Goal: Transaction & Acquisition: Purchase product/service

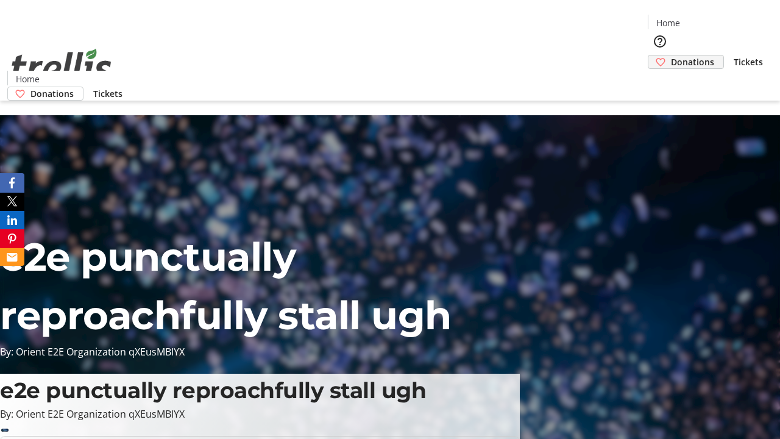
click at [671, 55] on span "Donations" at bounding box center [692, 61] width 43 height 13
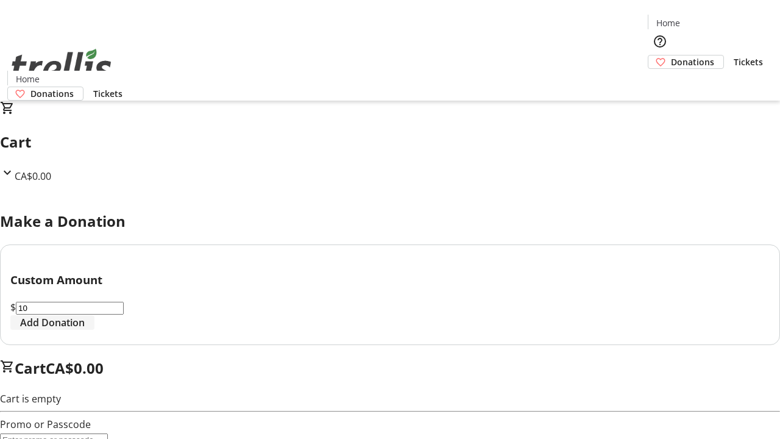
click at [85, 330] on span "Add Donation" at bounding box center [52, 322] width 65 height 15
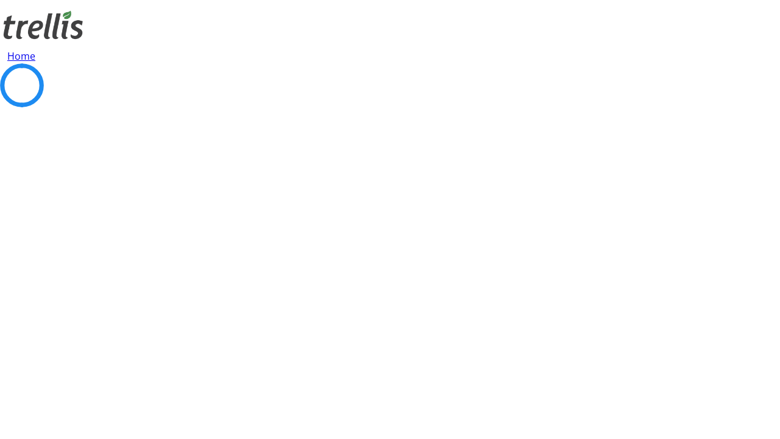
select select "CA"
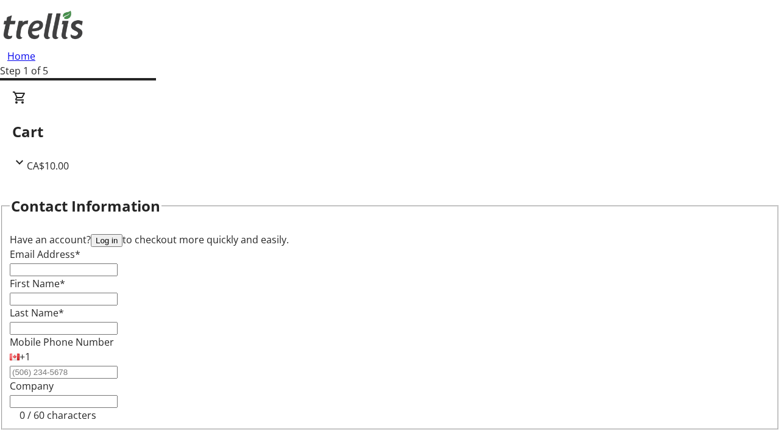
click at [123, 234] on button "Log in" at bounding box center [107, 240] width 32 height 13
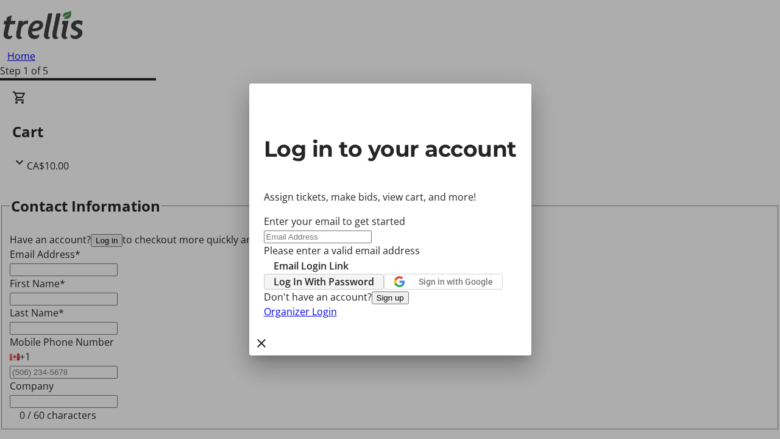
click at [374, 274] on span "Log In With Password" at bounding box center [324, 281] width 101 height 15
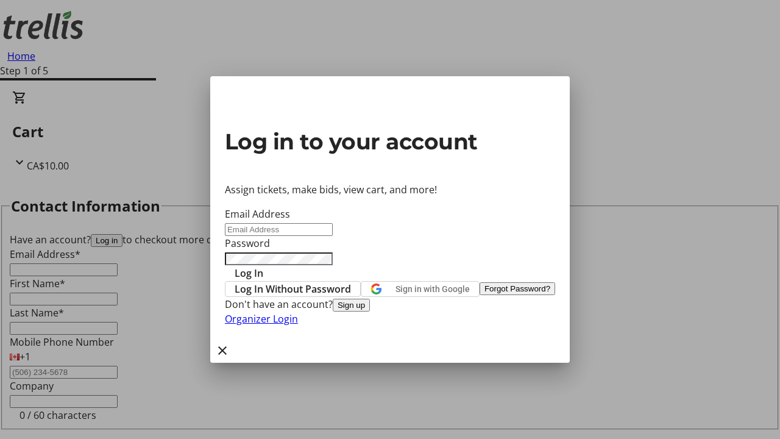
type input "[PERSON_NAME][EMAIL_ADDRESS][DOMAIN_NAME]"
